Goal: Task Accomplishment & Management: Complete application form

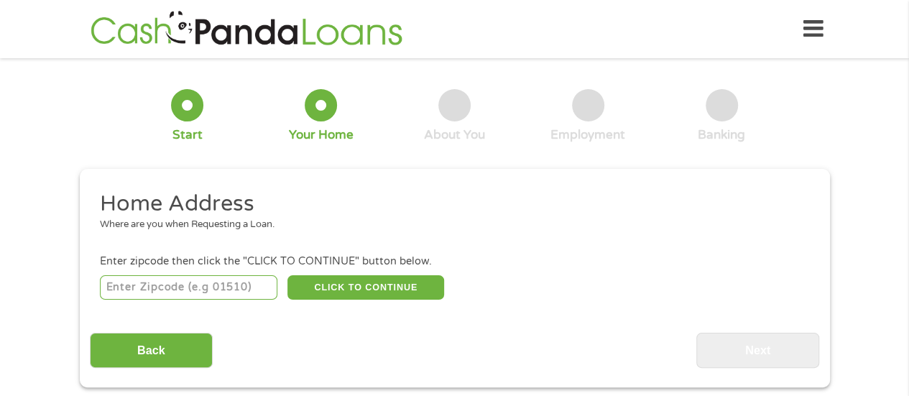
click at [182, 289] on input "number" at bounding box center [188, 287] width 177 height 24
type input "89110"
select select "[US_STATE]"
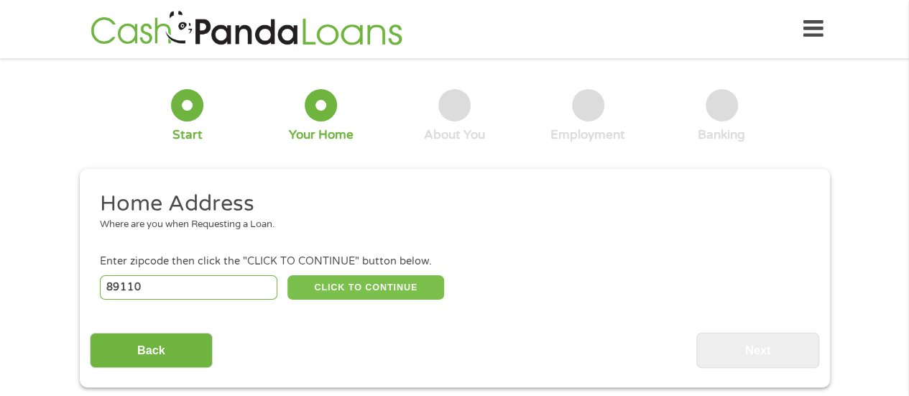
click at [352, 287] on button "CLICK TO CONTINUE" at bounding box center [365, 287] width 157 height 24
type input "89110"
type input "[GEOGRAPHIC_DATA]"
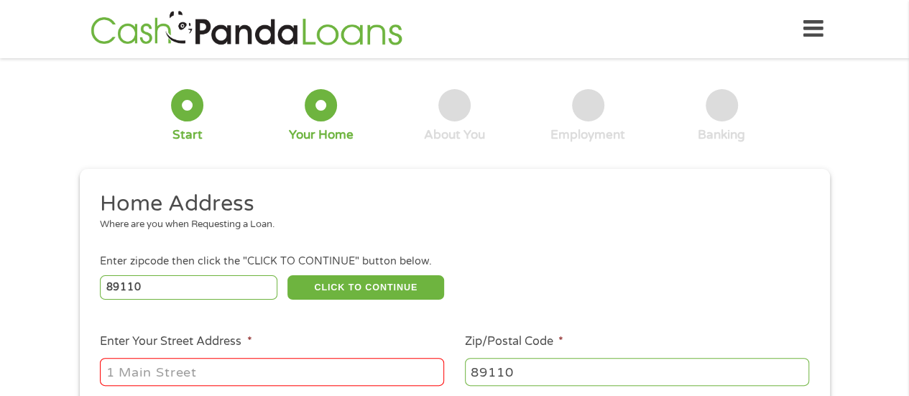
click at [282, 372] on input "Enter Your Street Address *" at bounding box center [272, 371] width 344 height 27
type input "[STREET_ADDRESS]"
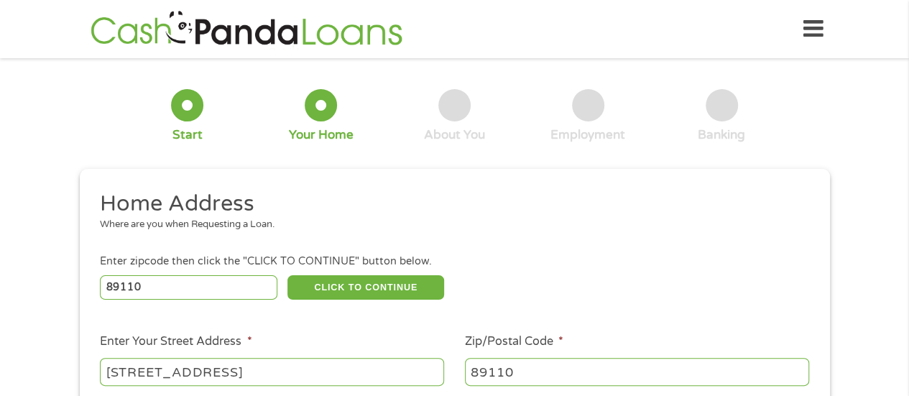
click at [853, 348] on div "1 Start 2 Your Home 3 About You 4 Employment 5 Banking 6 This field is hidden w…" at bounding box center [454, 357] width 909 height 578
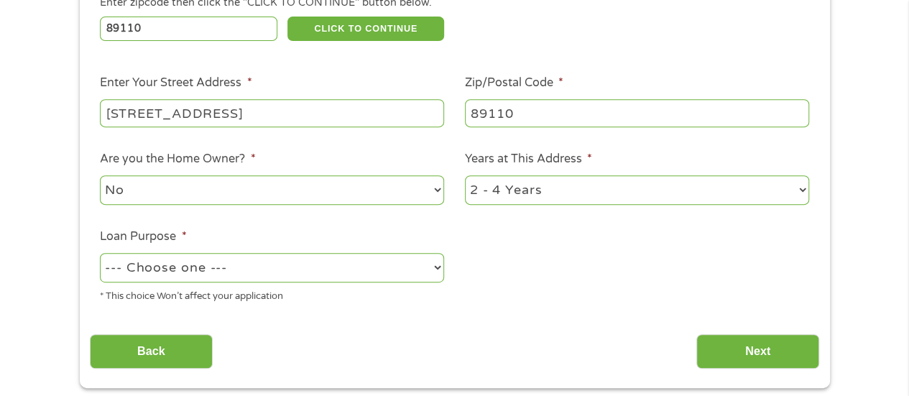
scroll to position [287, 0]
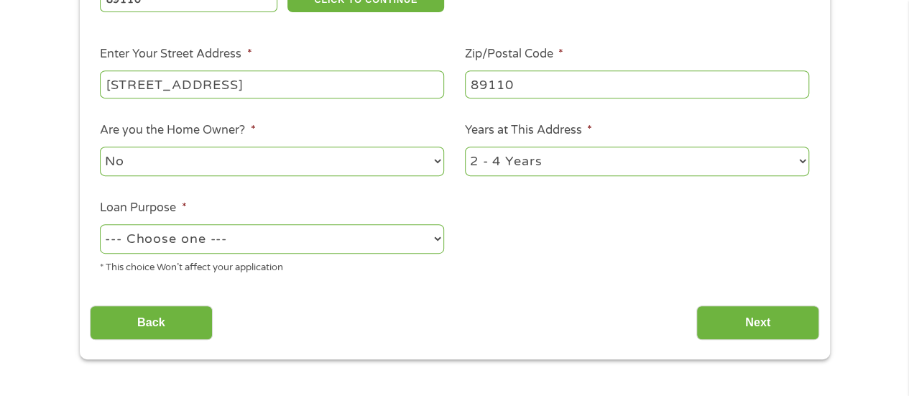
click at [434, 236] on select "--- Choose one --- Pay Bills Debt Consolidation Home Improvement Major Purchase…" at bounding box center [272, 238] width 344 height 29
click at [100, 225] on select "--- Choose one --- Pay Bills Debt Consolidation Home Improvement Major Purchase…" at bounding box center [272, 238] width 344 height 29
click at [231, 238] on select "--- Choose one --- Pay Bills Debt Consolidation Home Improvement Major Purchase…" at bounding box center [272, 238] width 344 height 29
select select "other"
click at [100, 225] on select "--- Choose one --- Pay Bills Debt Consolidation Home Improvement Major Purchase…" at bounding box center [272, 238] width 344 height 29
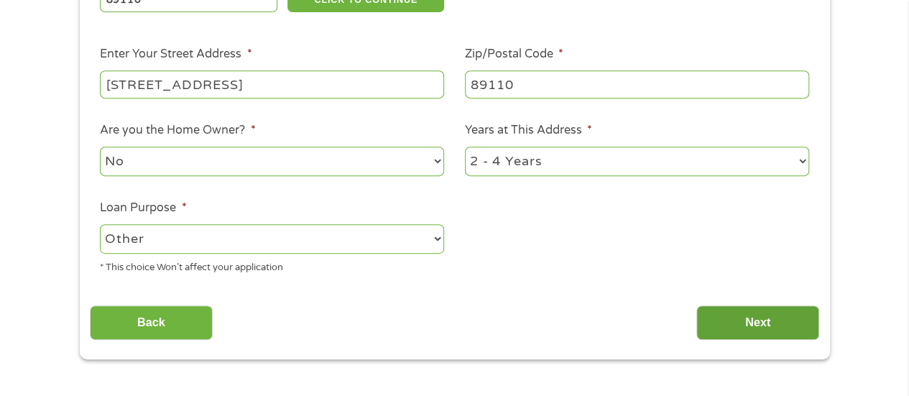
click at [733, 331] on input "Next" at bounding box center [757, 322] width 123 height 35
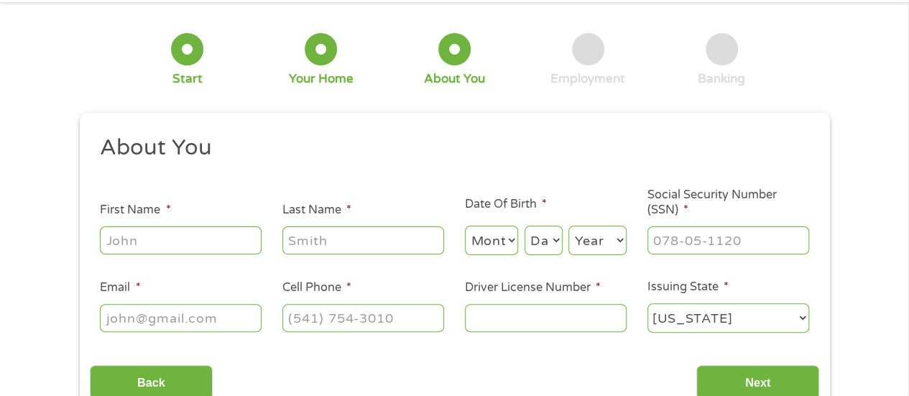
scroll to position [0, 0]
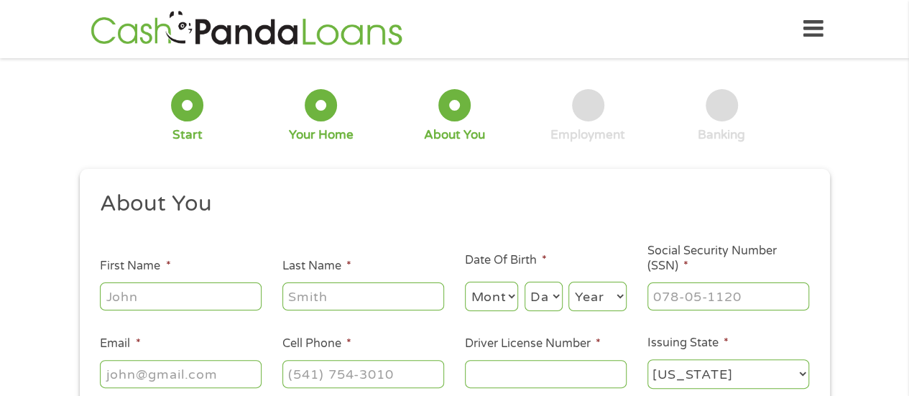
click at [118, 303] on input "First Name *" at bounding box center [181, 295] width 162 height 27
type input "r"
type input "[PERSON_NAME]"
type input "Chivichon"
click at [491, 308] on select "Month 1 2 3 4 5 6 7 8 9 10 11 12" at bounding box center [492, 296] width 54 height 29
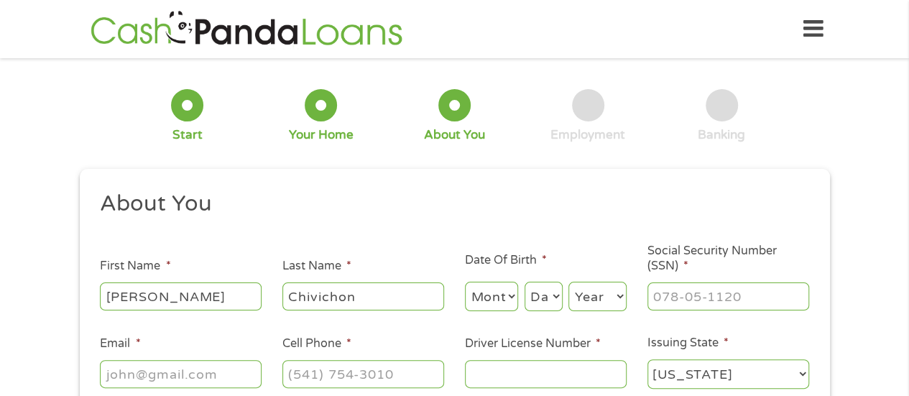
select select "3"
click at [465, 282] on select "Month 1 2 3 4 5 6 7 8 9 10 11 12" at bounding box center [492, 296] width 54 height 29
click at [555, 305] on select "Day 1 2 3 4 5 6 7 8 9 10 11 12 13 14 15 16 17 18 19 20 21 22 23 24 25 26 27 28 …" at bounding box center [543, 296] width 38 height 29
select select "25"
click at [524, 282] on select "Day 1 2 3 4 5 6 7 8 9 10 11 12 13 14 15 16 17 18 19 20 21 22 23 24 25 26 27 28 …" at bounding box center [543, 296] width 38 height 29
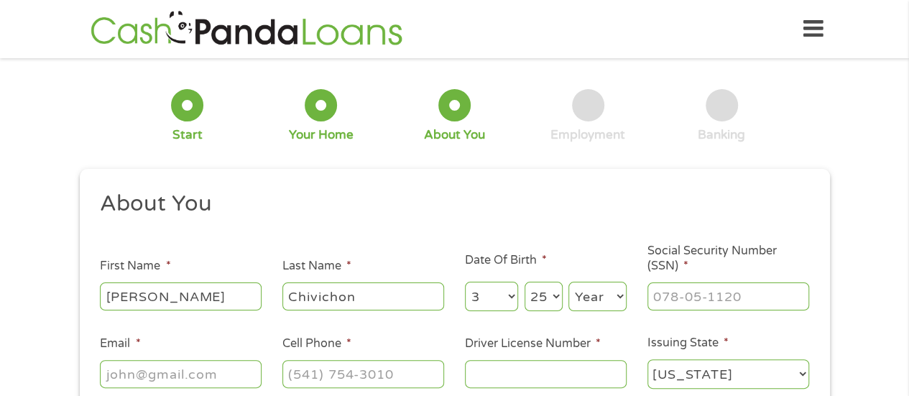
click at [584, 299] on select "Year [DATE] 2006 2005 2004 2003 2002 2001 2000 1999 1998 1997 1996 1995 1994 19…" at bounding box center [597, 296] width 58 height 29
click at [629, 274] on li "Date Of Birth * Month Month 1 2 3 4 5 6 7 8 9 10 11 12 Day Day 1 2 3 4 5 6 7 8 …" at bounding box center [545, 282] width 182 height 62
drag, startPoint x: 629, startPoint y: 274, endPoint x: 613, endPoint y: 288, distance: 20.3
click at [613, 288] on li "Date Of Birth * Month Month 1 2 3 4 5 6 7 8 9 10 11 12 Day Day 1 2 3 4 5 6 7 8 …" at bounding box center [545, 282] width 182 height 62
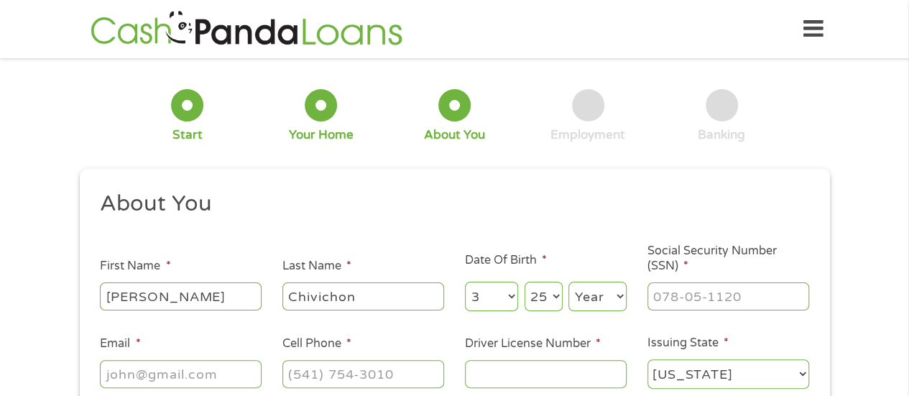
click at [613, 288] on select "Year [DATE] 2006 2005 2004 2003 2002 2001 2000 1999 1998 1997 1996 1995 1994 19…" at bounding box center [597, 296] width 58 height 29
select select "1959"
click at [568, 282] on select "Year [DATE] 2006 2005 2004 2003 2002 2001 2000 1999 1998 1997 1996 1995 1994 19…" at bounding box center [597, 296] width 58 height 29
click at [692, 306] on input "___-__-____" at bounding box center [728, 295] width 162 height 27
type input "559-93-2009"
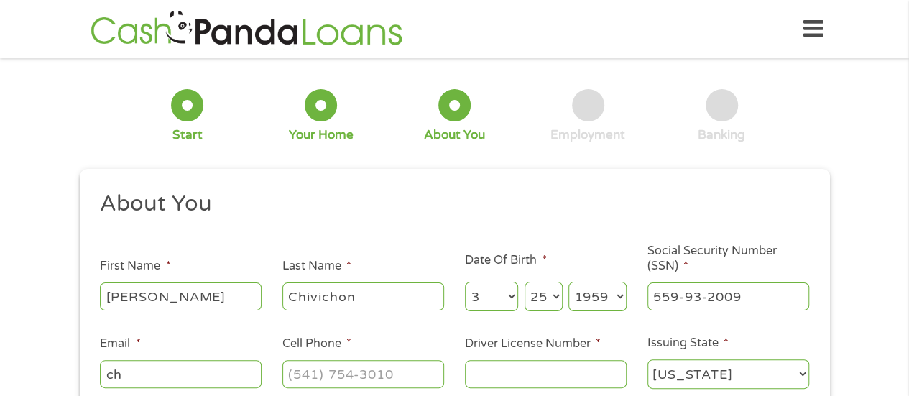
type input "[EMAIL_ADDRESS][DOMAIN_NAME]"
type input "[PHONE_NUMBER]"
